Goal: Task Accomplishment & Management: Use online tool/utility

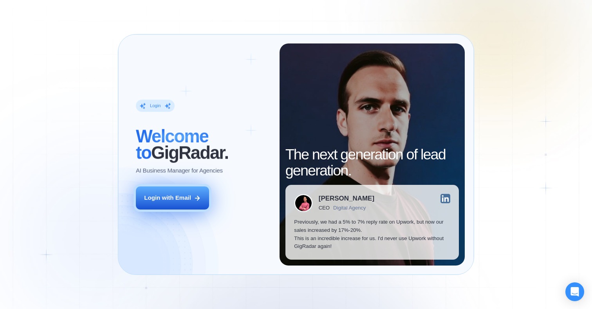
click at [171, 203] on button "Login with Email" at bounding box center [172, 197] width 73 height 23
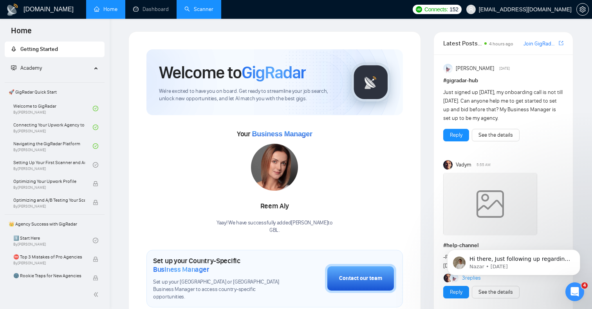
click at [195, 13] on link "Scanner" at bounding box center [199, 9] width 29 height 7
